Goal: Find specific page/section: Find specific page/section

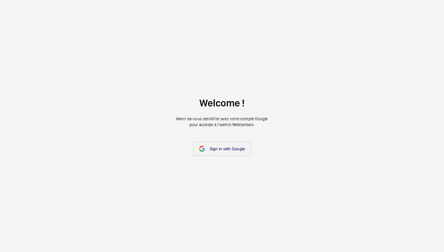
click at [222, 148] on span "Sign in with Google" at bounding box center [228, 148] width 36 height 5
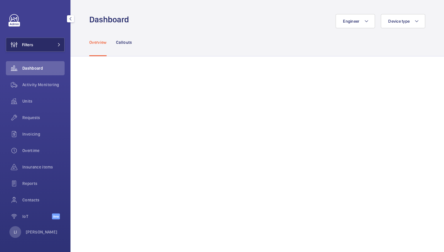
click at [55, 47] on button "Filters" at bounding box center [35, 45] width 59 height 14
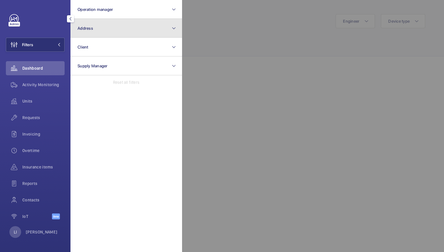
click at [112, 26] on button "Address" at bounding box center [126, 28] width 112 height 19
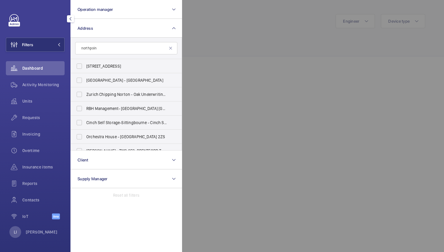
type input "northpoint"
click at [190, 51] on div at bounding box center [404, 126] width 444 height 252
click at [194, 51] on div "Overview Callouts" at bounding box center [257, 42] width 336 height 28
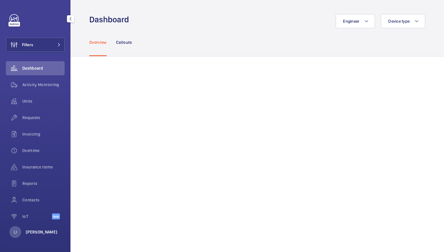
click at [38, 230] on p "[PERSON_NAME]" at bounding box center [42, 232] width 32 height 6
